Goal: Task Accomplishment & Management: Complete application form

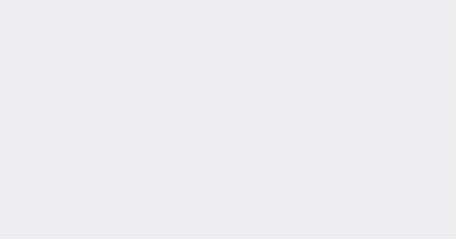
click at [186, 94] on div "2025/09/15 18:42:25 候補物件を追加してしてください 紹介した物件一覧 他社物件を追加する 空室確認ページに追加・削除 紹介した物件一覧 他…" at bounding box center [228, 119] width 456 height 239
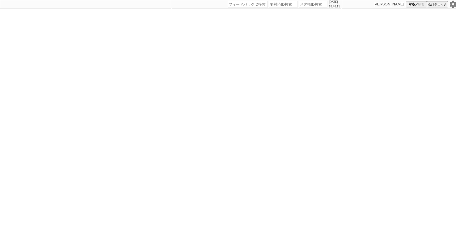
click at [303, 2] on input "number" at bounding box center [313, 4] width 28 height 7
paste input "549771"
type input "549771"
select select "400"
select select
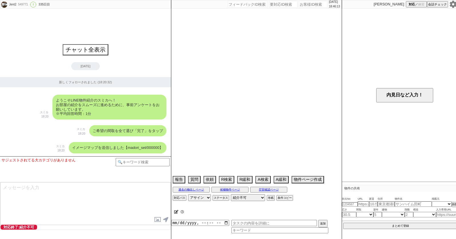
select select "5"
select select "14"
select select "48"
select select "[DATE]"
select select "15"
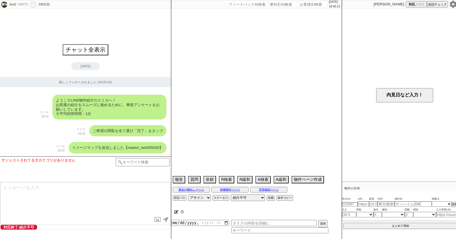
select select "511"
select select "53"
select select "[DATE]"
select select "49"
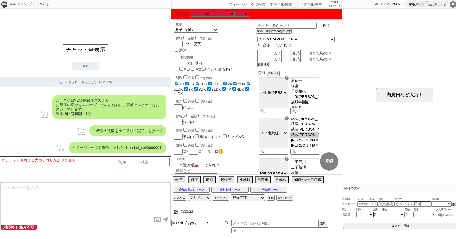
scroll to position [79, 0]
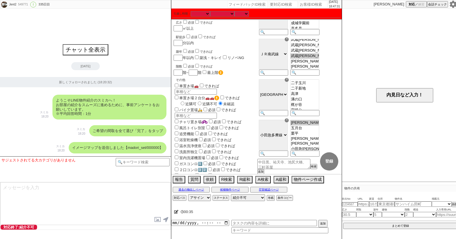
click at [318, 86] on option "二子玉川" at bounding box center [304, 82] width 28 height 5
click at [317, 91] on option "二子新地" at bounding box center [304, 88] width 28 height 5
click at [315, 97] on option "高津" at bounding box center [304, 93] width 28 height 5
select select "[DATE]"
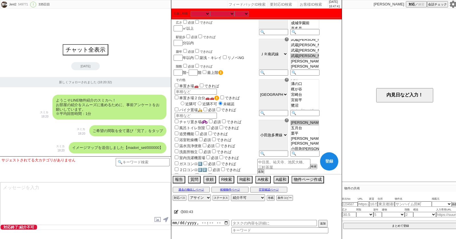
click at [315, 92] on option "梶が谷" at bounding box center [304, 89] width 28 height 5
click at [330, 164] on button "登録" at bounding box center [329, 161] width 18 height 18
checkbox input "true"
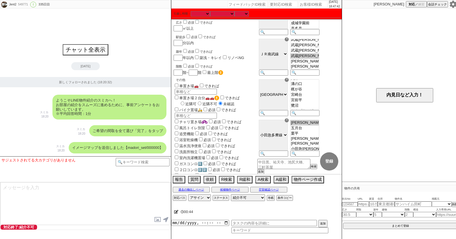
checkbox input "true"
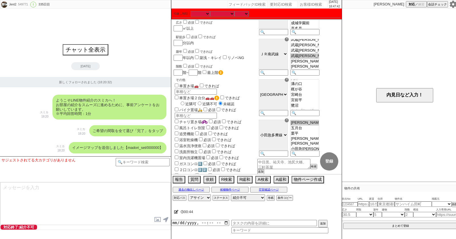
checkbox input "true"
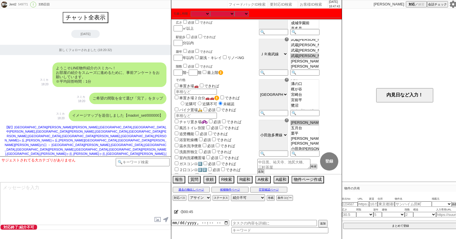
select select "48"
select select "[DATE]"
select select "15"
select select "511"
select select "53"
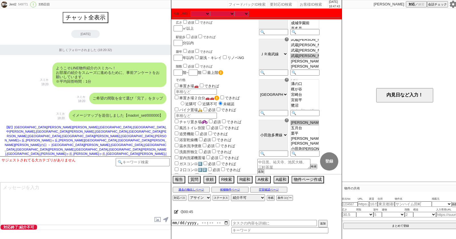
select select "[DATE]"
select select "49"
click at [359, 71] on div "内見日など入力！" at bounding box center [404, 95] width 125 height 173
paste input "610960"
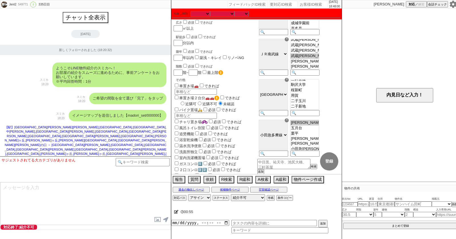
type input "610960"
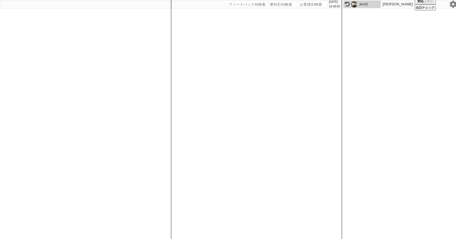
select select "400"
select select
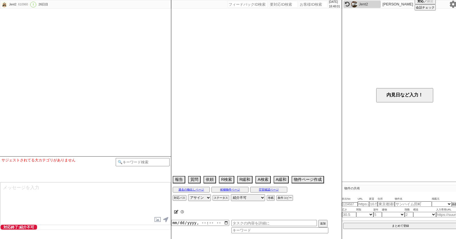
scroll to position [7, 0]
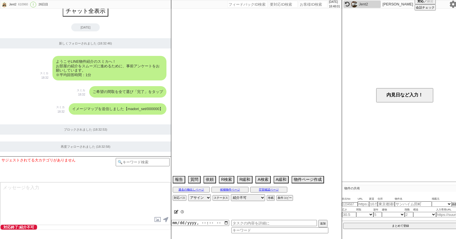
type textarea "学芸大学"
select select "50"
select select "[DATE]"
select select "52"
select select "[DATE]"
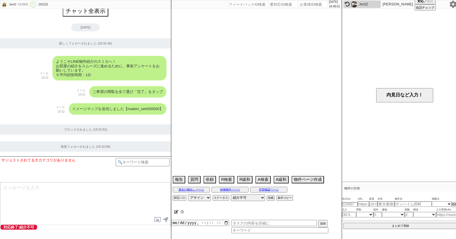
select select "53"
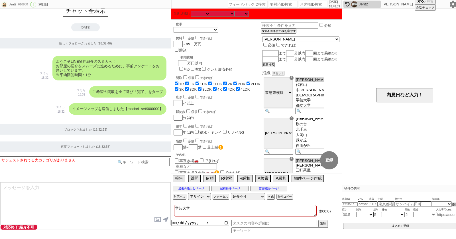
scroll to position [80, 0]
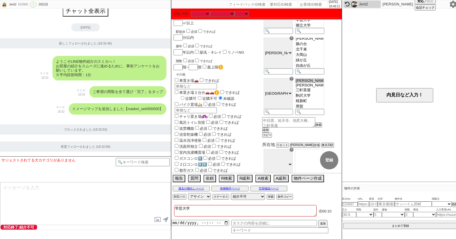
click at [323, 87] on option "[PERSON_NAME][PERSON_NAME]" at bounding box center [309, 85] width 28 height 5
click at [322, 93] on option "三軒茶屋" at bounding box center [309, 89] width 28 height 5
select select "[DATE]"
click at [322, 93] on option "三軒茶屋" at bounding box center [309, 89] width 28 height 5
click at [331, 160] on button "登録" at bounding box center [329, 160] width 18 height 18
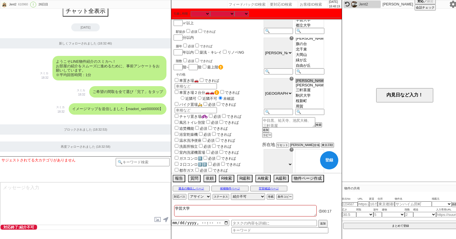
checkbox input "true"
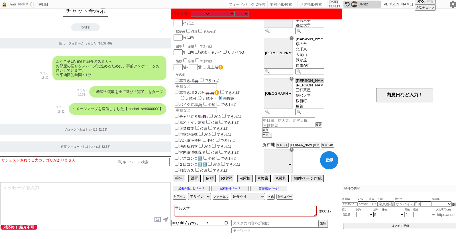
checkbox input "true"
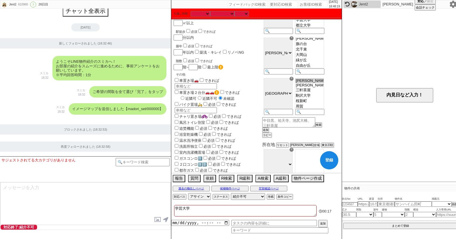
checkbox input "true"
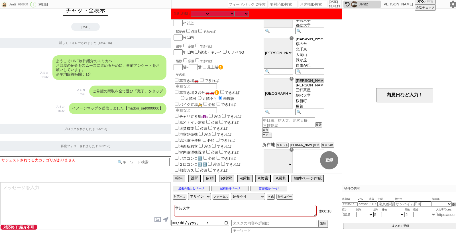
select select "50"
select select "[DATE]"
select select "52"
select select "[DATE]"
select select "53"
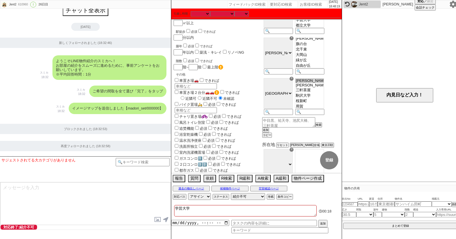
select select "[DATE]"
click at [67, 92] on div "ご希望の間取を全て選び「完了」をタップ スミカ 18:32" at bounding box center [85, 91] width 171 height 17
paste input "610964"
type input "610964"
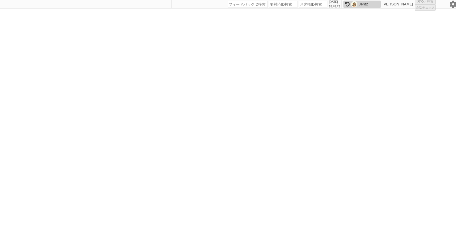
select select "400"
select select
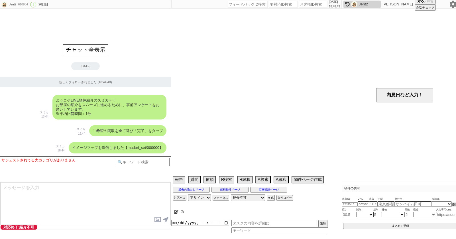
type textarea "駒込"
select select "14"
select select "488"
select select "23"
select select "734"
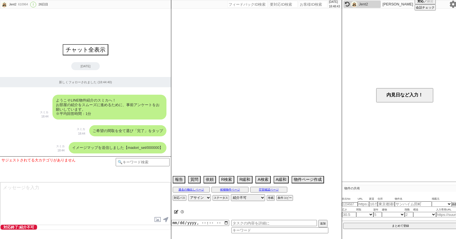
select select "8"
select select "290"
select select "67"
select select "[DATE]"
select select "72"
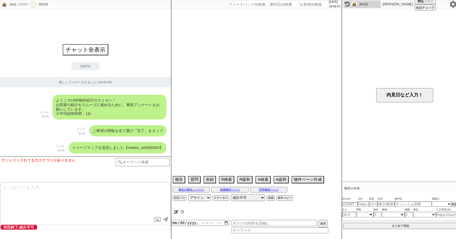
select select "[DATE]"
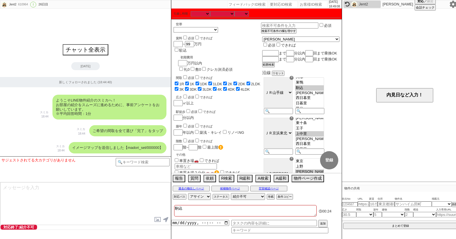
scroll to position [132, 0]
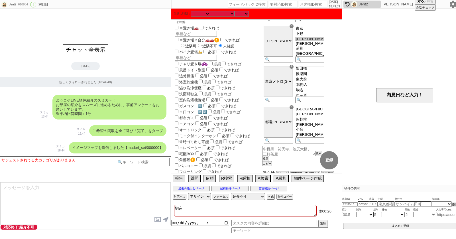
select select "[DATE]"
click at [323, 82] on option "東大前" at bounding box center [309, 79] width 28 height 5
click at [330, 157] on button "登録" at bounding box center [329, 160] width 18 height 18
checkbox input "true"
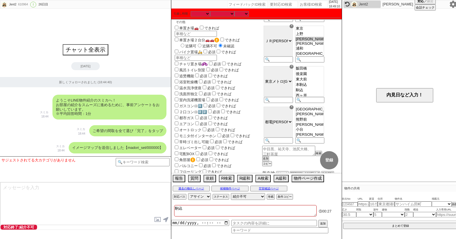
checkbox input "true"
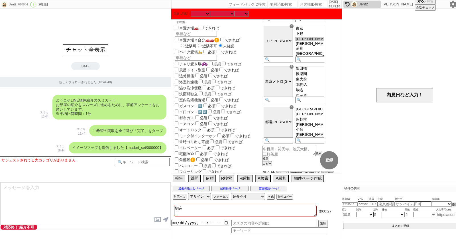
checkbox input "true"
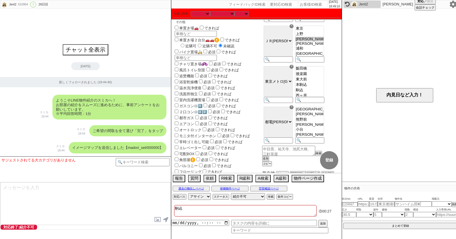
checkbox input "true"
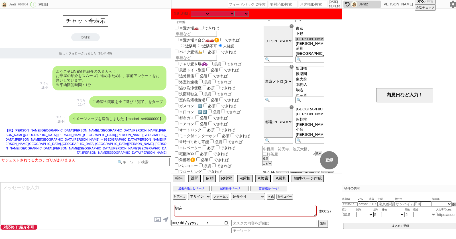
select select "14"
select select "488"
select select "23"
select select "734"
select select "8"
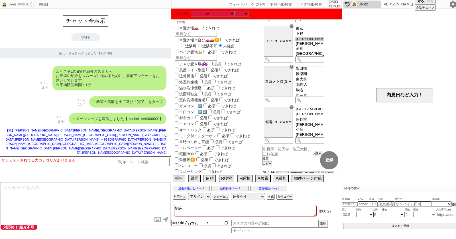
select select "290"
select select "67"
select select "[DATE]"
select select "72"
select select "[DATE]"
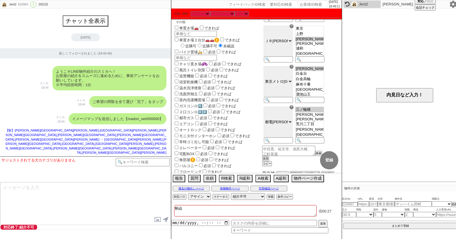
scroll to position [30, 0]
